Goal: Obtain resource: Download file/media

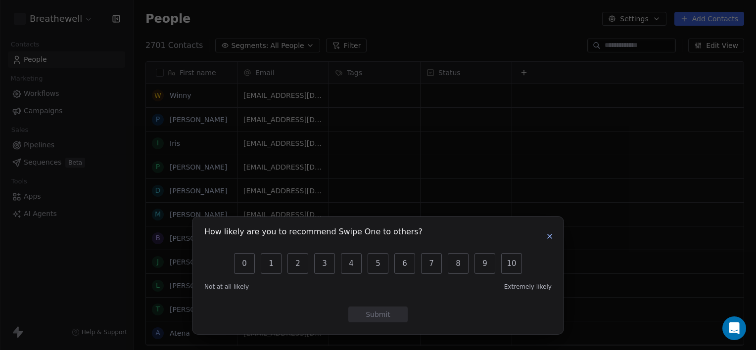
scroll to position [301, 614]
click at [546, 238] on icon "button" at bounding box center [550, 236] width 8 height 8
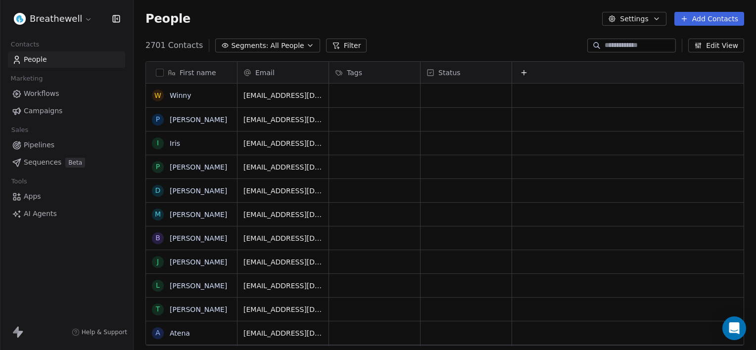
click at [50, 23] on html "Breathewell Contacts People Marketing Workflows Campaigns Sales Pipelines Seque…" at bounding box center [378, 175] width 756 height 350
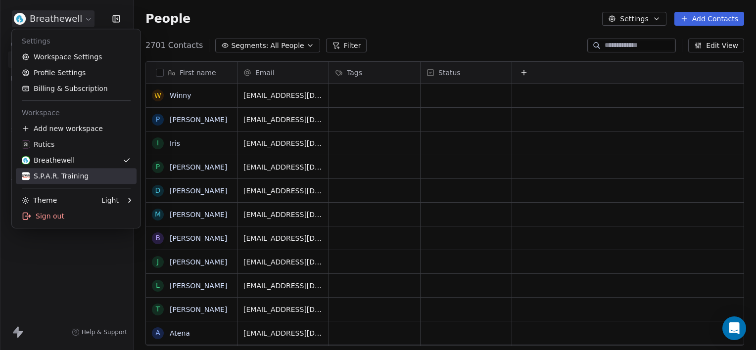
click at [102, 173] on div "S.P.A.R. Training" at bounding box center [76, 176] width 109 height 10
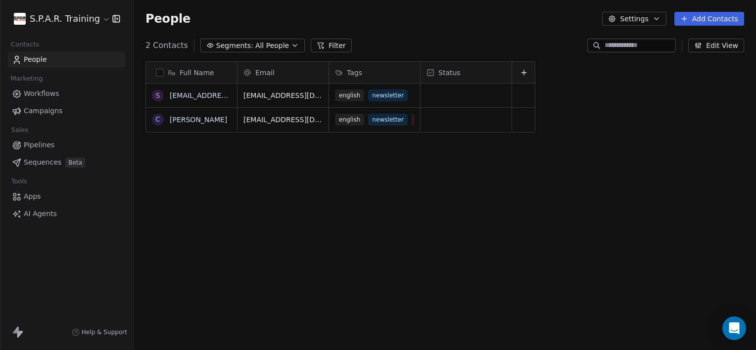
scroll to position [301, 614]
click at [56, 98] on span "Workflows" at bounding box center [42, 94] width 36 height 10
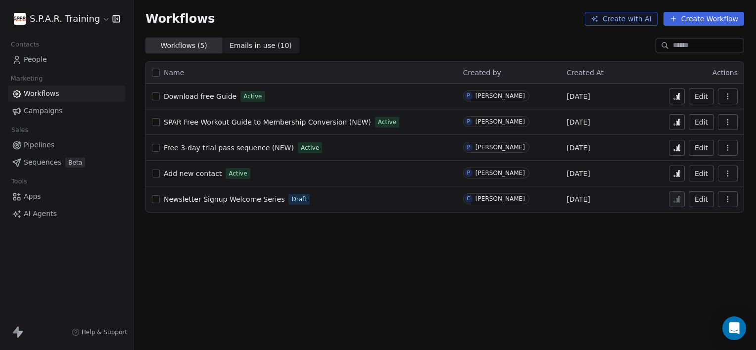
click at [211, 98] on span "Download free Guide" at bounding box center [200, 96] width 73 height 8
